Goal: Information Seeking & Learning: Learn about a topic

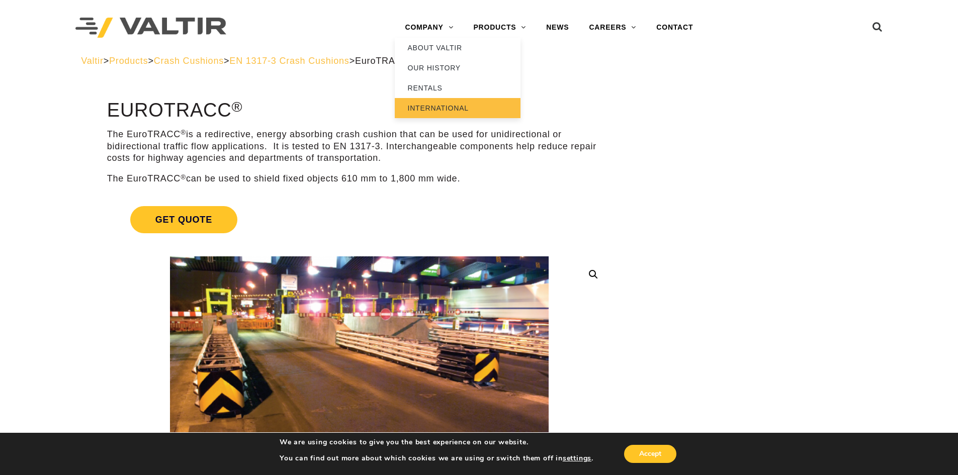
click at [436, 112] on link "INTERNATIONAL" at bounding box center [458, 108] width 126 height 20
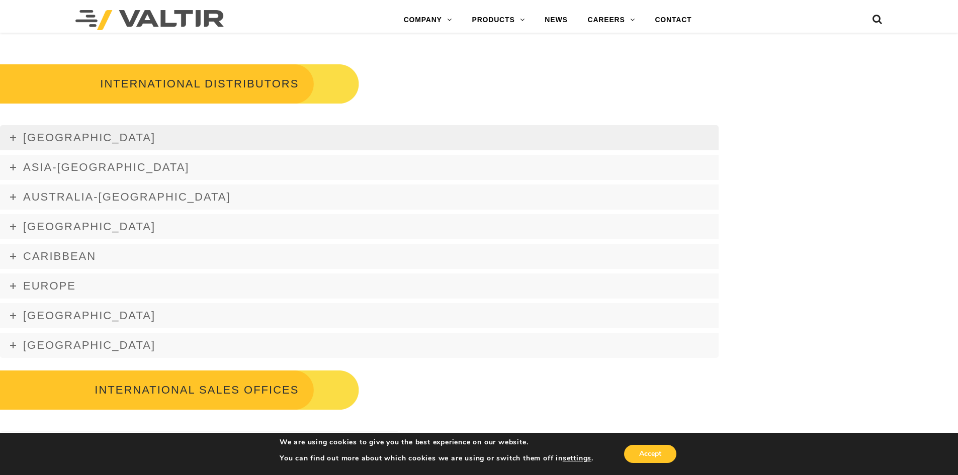
scroll to position [1358, 0]
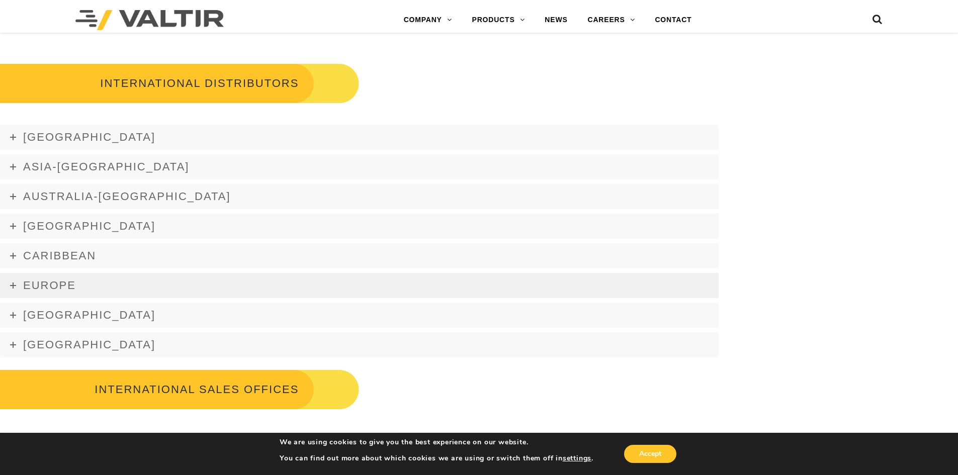
click at [78, 289] on link "Europe" at bounding box center [359, 285] width 719 height 25
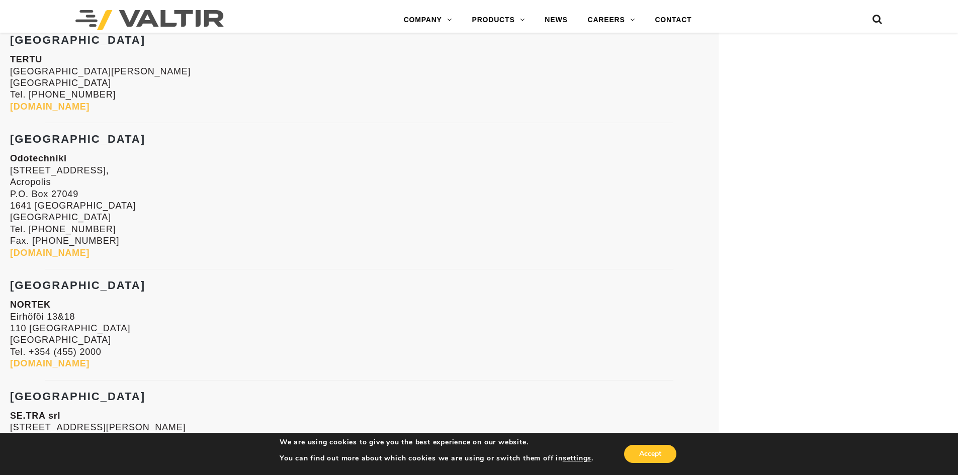
scroll to position [2464, 0]
